Goal: Information Seeking & Learning: Learn about a topic

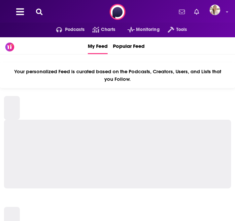
click at [41, 13] on icon at bounding box center [39, 12] width 7 height 7
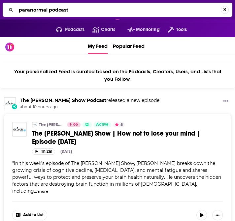
type input "paranormal podcast"
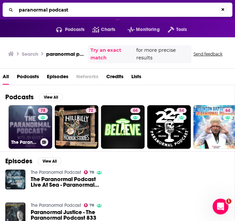
click at [28, 123] on link "78 The Paranormal Podcast" at bounding box center [31, 127] width 44 height 44
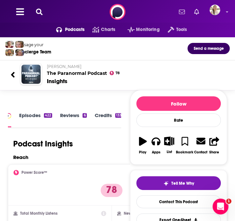
click at [35, 12] on button at bounding box center [39, 12] width 11 height 8
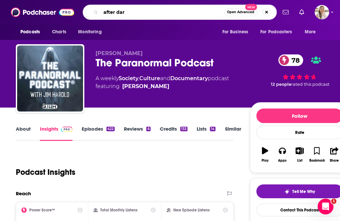
type input "after dark"
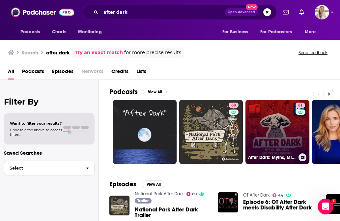
click at [235, 136] on link "81 After Dark: Myths, Misdeeds & the Paranormal" at bounding box center [278, 132] width 64 height 64
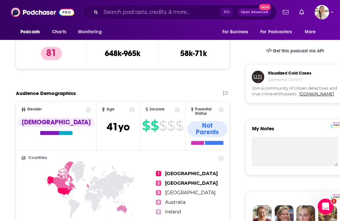
scroll to position [204, 0]
